Goal: Information Seeking & Learning: Learn about a topic

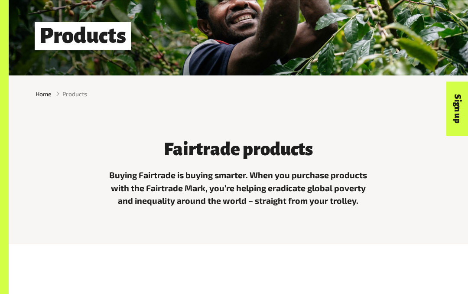
scroll to position [359, 0]
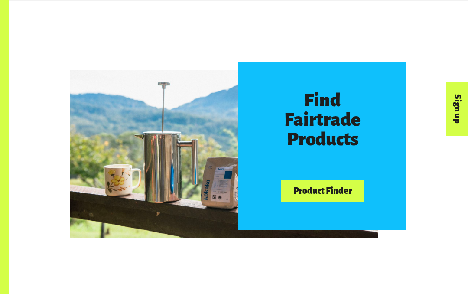
click at [338, 196] on link "Product Finder" at bounding box center [322, 191] width 83 height 22
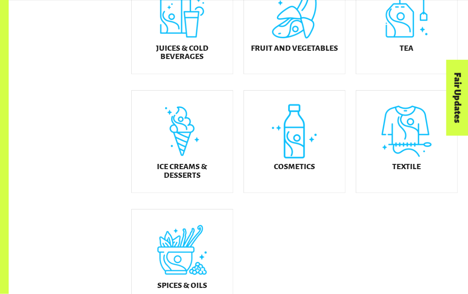
scroll to position [381, 0]
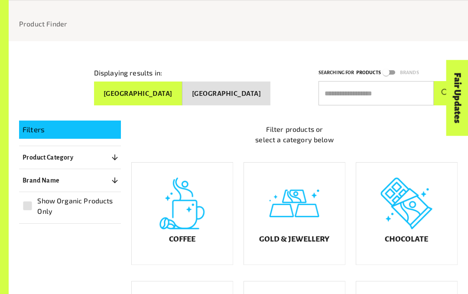
click at [294, 242] on h5 "Gold & Jewellery" at bounding box center [294, 239] width 70 height 9
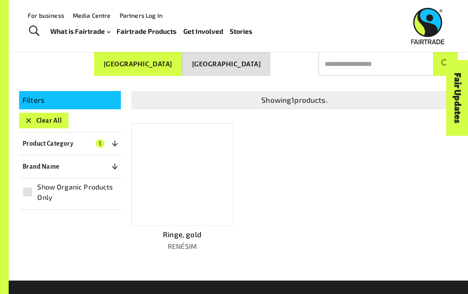
scroll to position [105, 0]
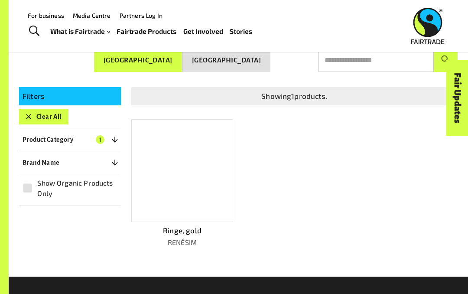
click at [184, 240] on p "RENÉSIM" at bounding box center [182, 242] width 102 height 10
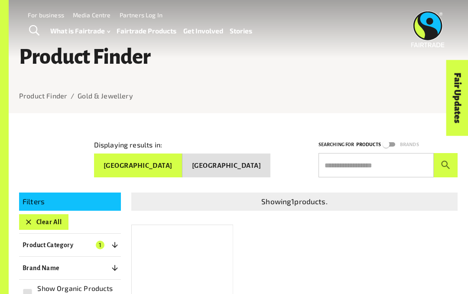
scroll to position [143, 0]
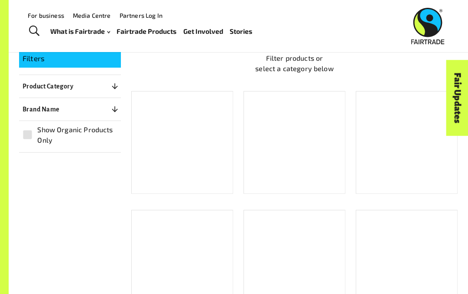
scroll to position [110, 0]
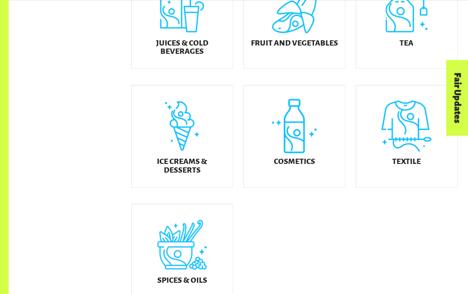
click at [305, 162] on div "Cosmetics" at bounding box center [294, 136] width 101 height 102
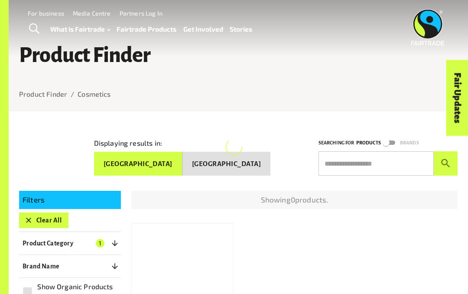
scroll to position [18, 0]
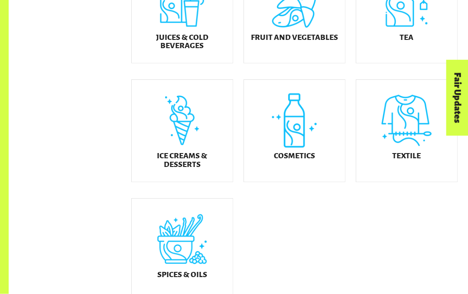
scroll to position [407, 0]
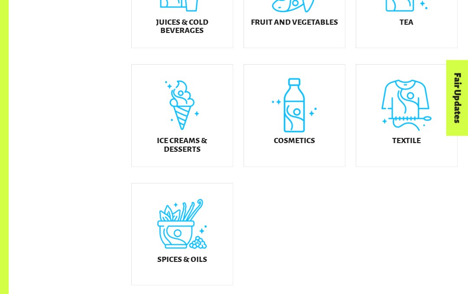
click at [300, 118] on div "Cosmetics" at bounding box center [294, 116] width 101 height 102
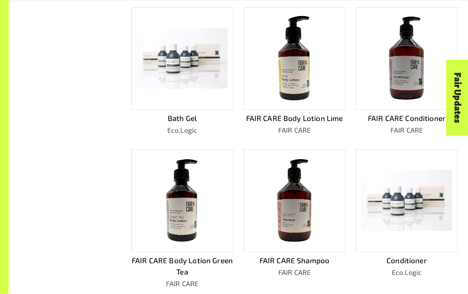
scroll to position [359, 0]
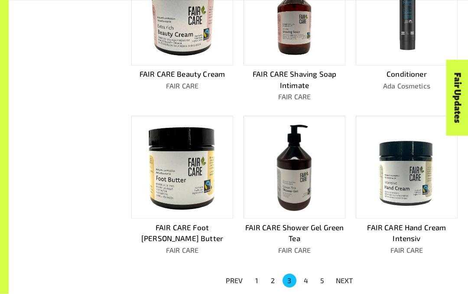
scroll to position [404, 0]
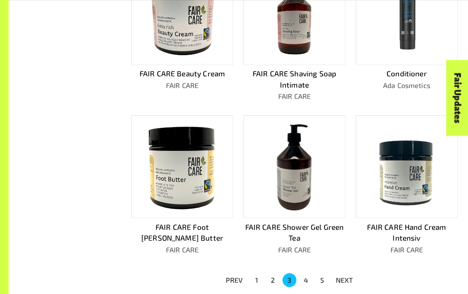
click at [311, 276] on button "4" at bounding box center [306, 280] width 14 height 14
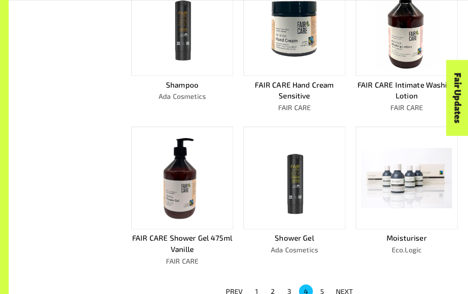
click at [291, 248] on p "Ada Cosmetics" at bounding box center [294, 249] width 102 height 10
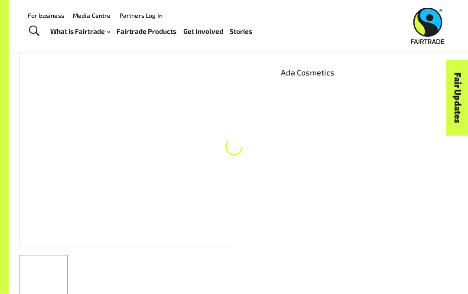
scroll to position [113, 0]
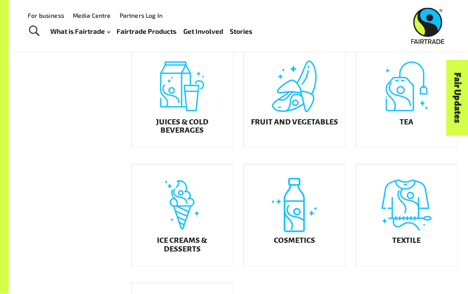
scroll to position [307, 0]
click at [412, 229] on div "Textile" at bounding box center [406, 215] width 101 height 102
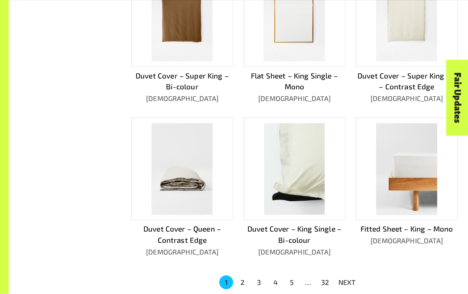
scroll to position [413, 0]
click at [240, 275] on button "2" at bounding box center [243, 282] width 14 height 14
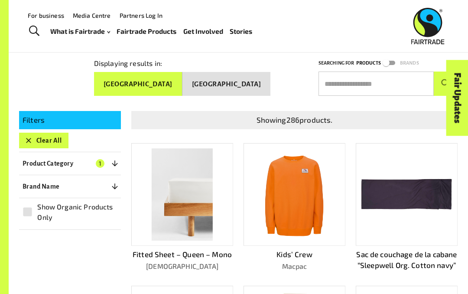
scroll to position [0, 0]
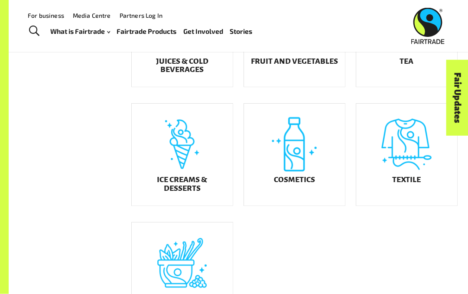
scroll to position [368, 0]
click at [177, 174] on div "Ice Creams & Desserts" at bounding box center [182, 154] width 101 height 102
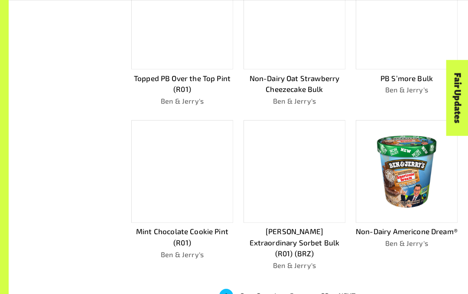
scroll to position [411, 0]
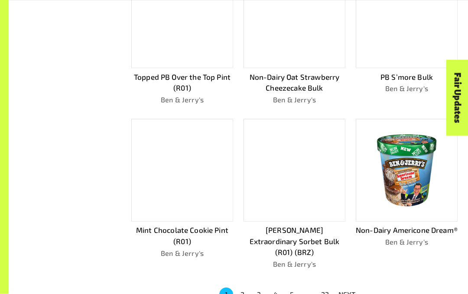
click at [247, 287] on button "2" at bounding box center [243, 294] width 14 height 14
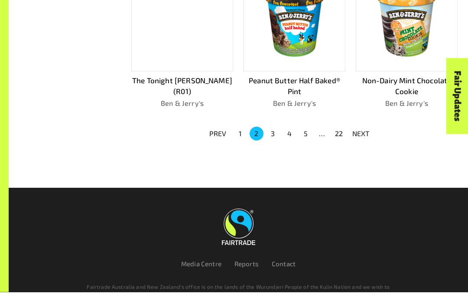
scroll to position [548, 0]
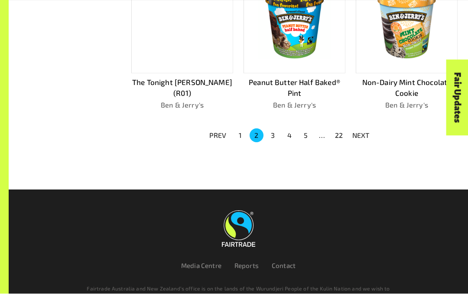
click at [275, 133] on button "3" at bounding box center [273, 136] width 14 height 14
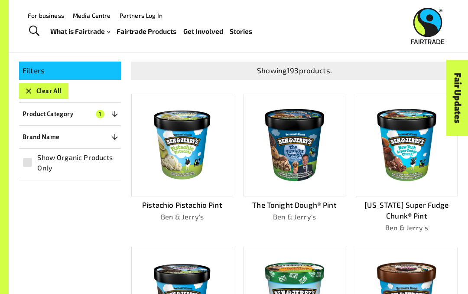
scroll to position [130, 0]
